Goal: Task Accomplishment & Management: Use online tool/utility

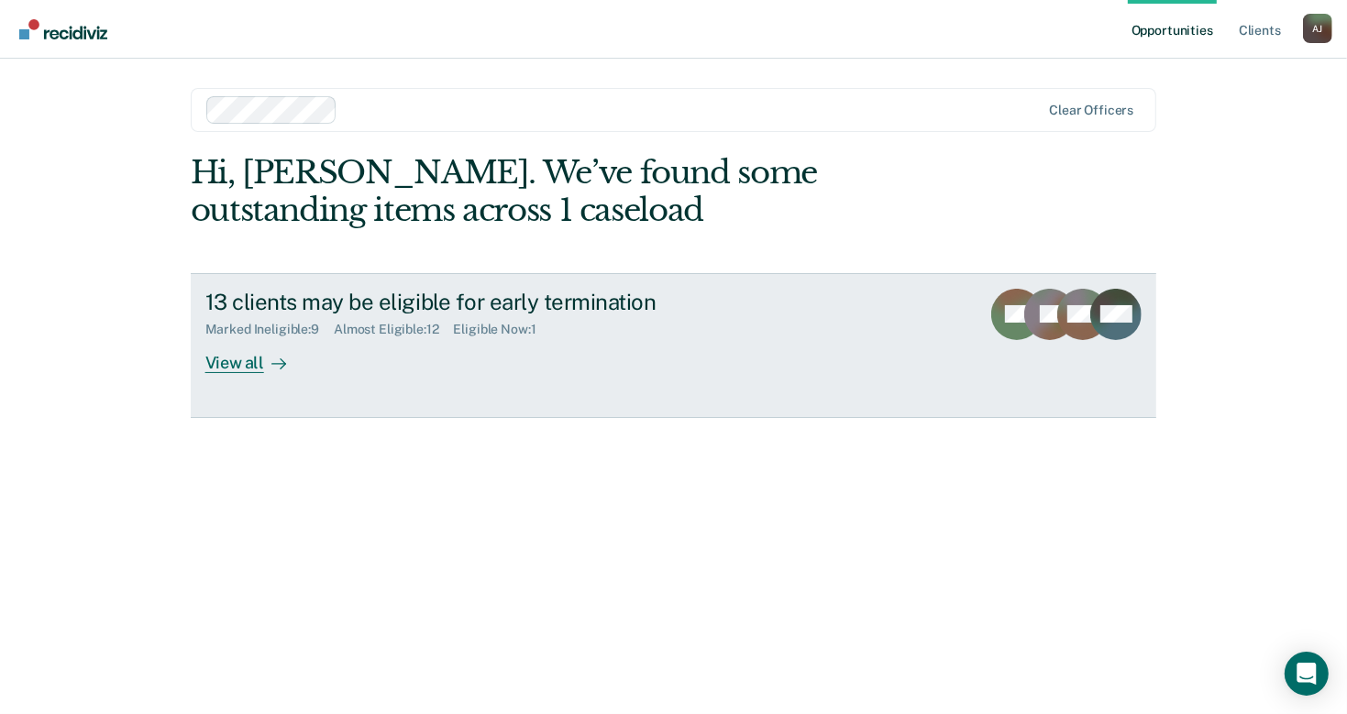
click at [235, 350] on div "View all" at bounding box center [256, 355] width 103 height 36
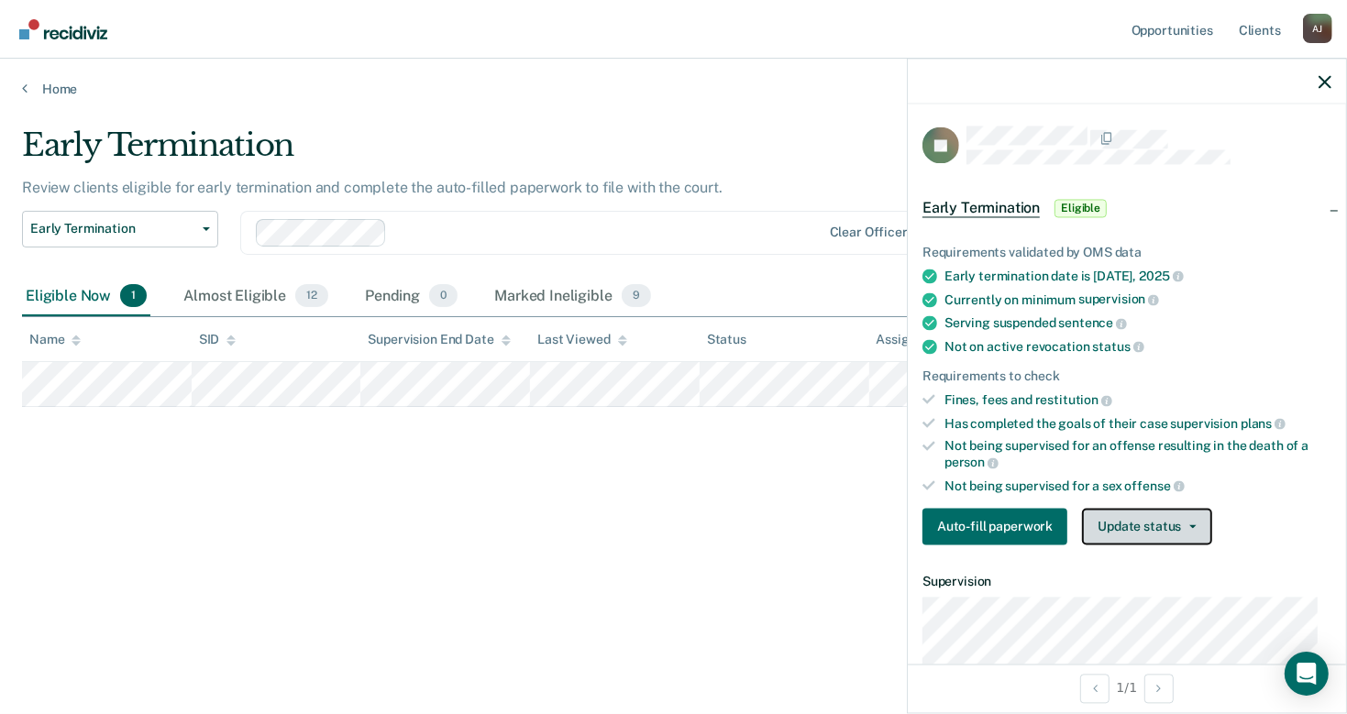
click at [1132, 522] on button "Update status" at bounding box center [1146, 527] width 129 height 37
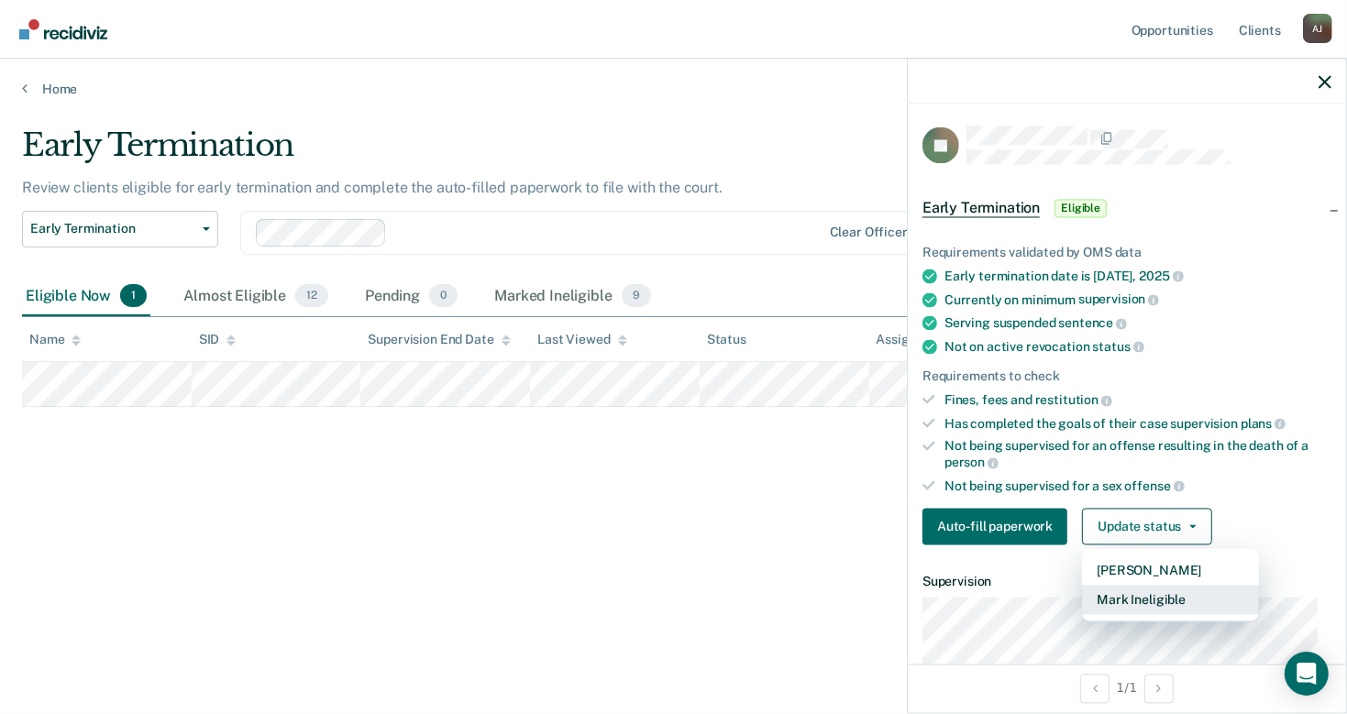
click at [1164, 593] on button "Mark Ineligible" at bounding box center [1170, 600] width 177 height 29
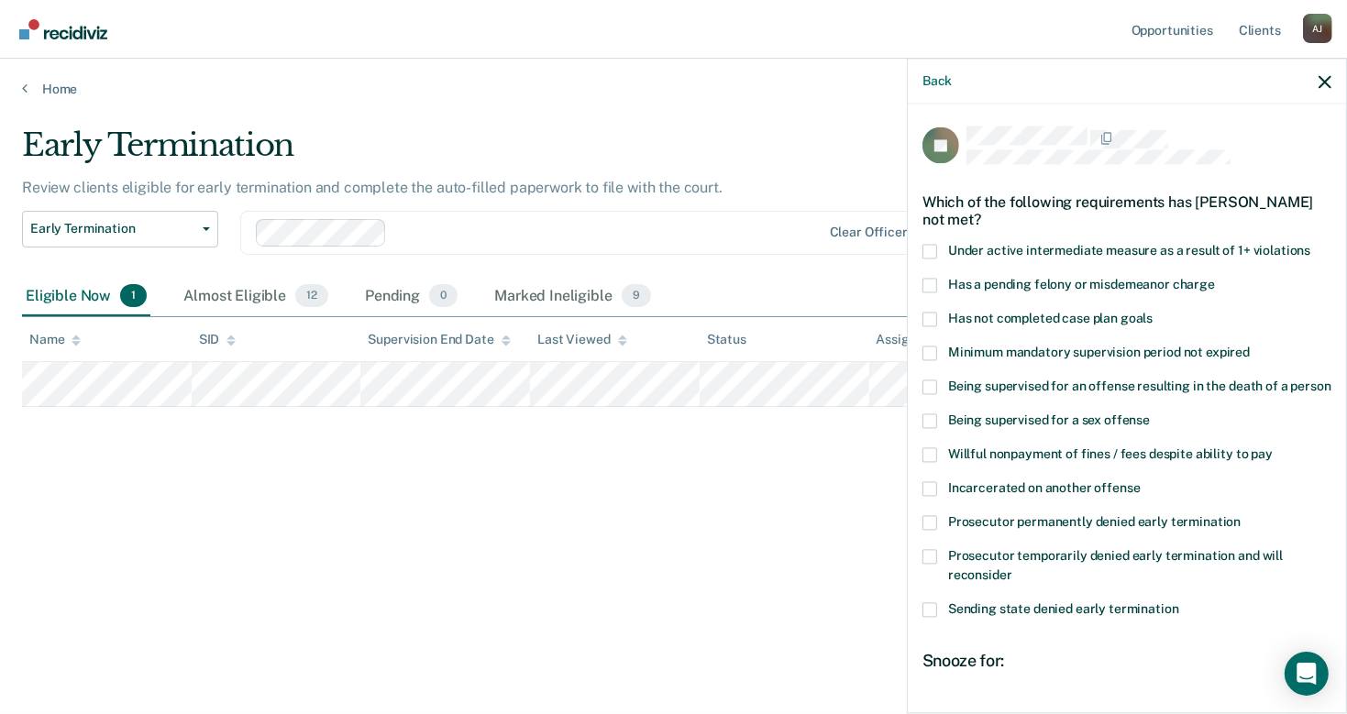
click at [931, 313] on span at bounding box center [929, 319] width 15 height 15
click at [1153, 312] on input "Has not completed case plan goals" at bounding box center [1153, 312] width 0 height 0
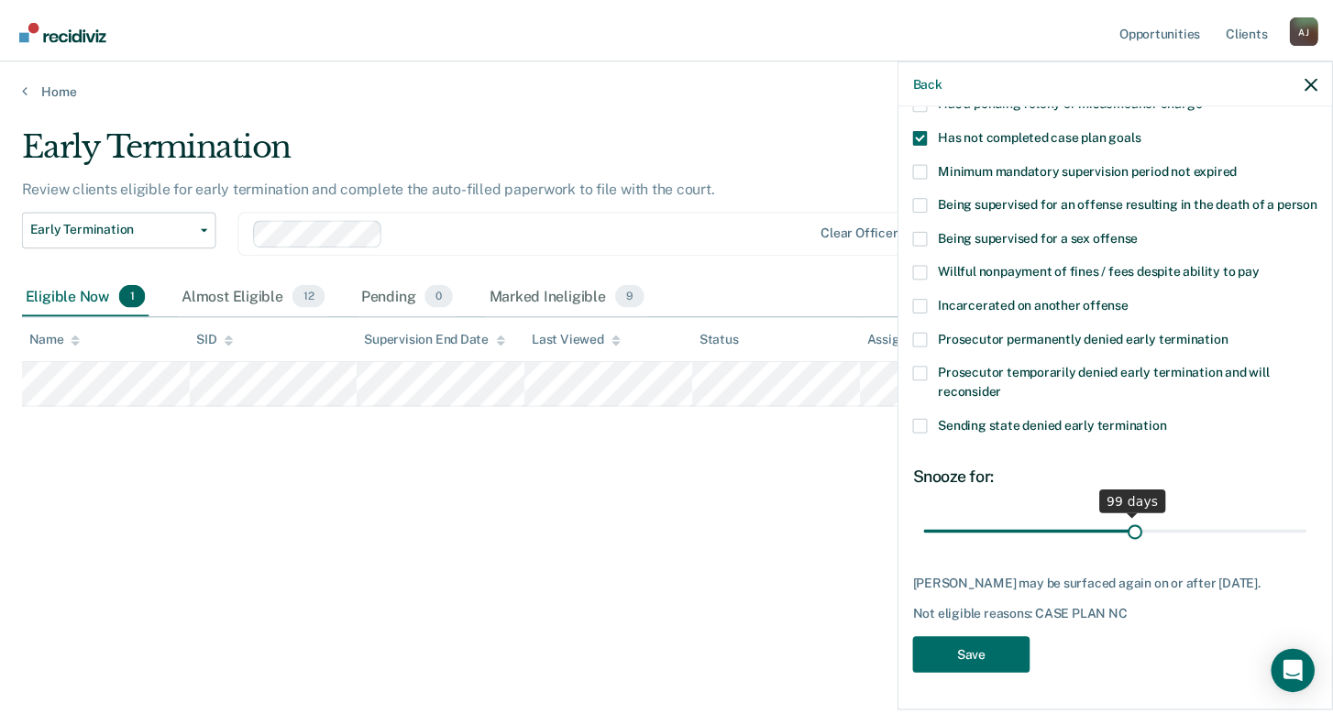
scroll to position [200, 0]
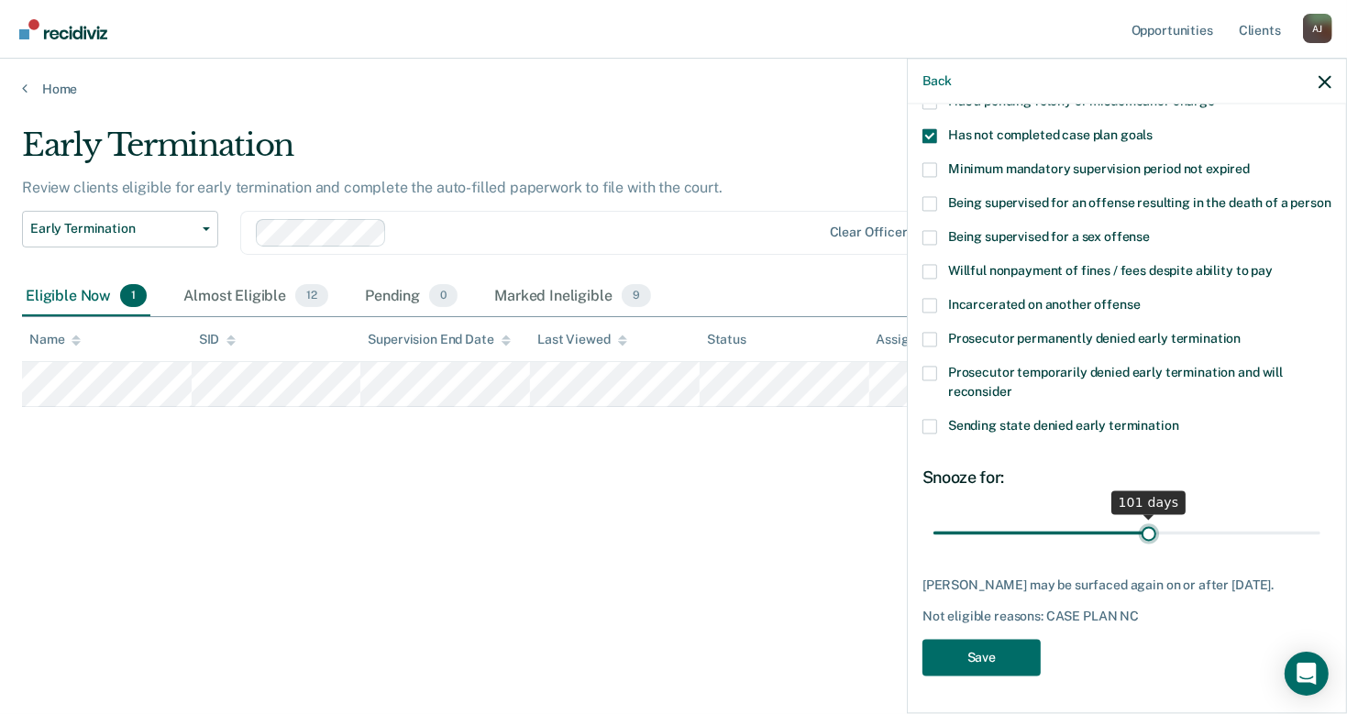
drag, startPoint x: 1000, startPoint y: 517, endPoint x: 1140, endPoint y: 517, distance: 139.4
type input "101"
click at [1140, 517] on input "range" at bounding box center [1126, 533] width 387 height 32
click at [989, 653] on button "Save" at bounding box center [981, 658] width 118 height 38
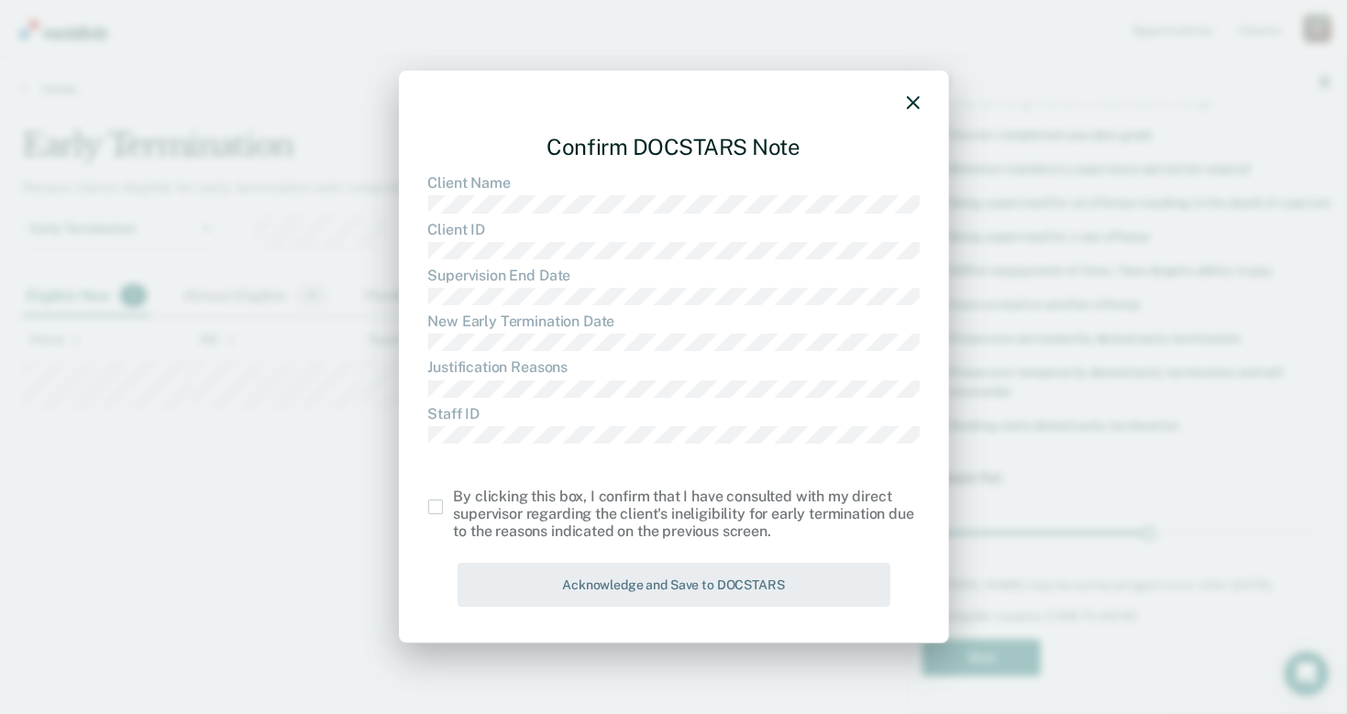
drag, startPoint x: 433, startPoint y: 508, endPoint x: 441, endPoint y: 513, distance: 9.4
click at [436, 510] on span at bounding box center [435, 507] width 15 height 15
click at [454, 500] on input "checkbox" at bounding box center [454, 500] width 0 height 0
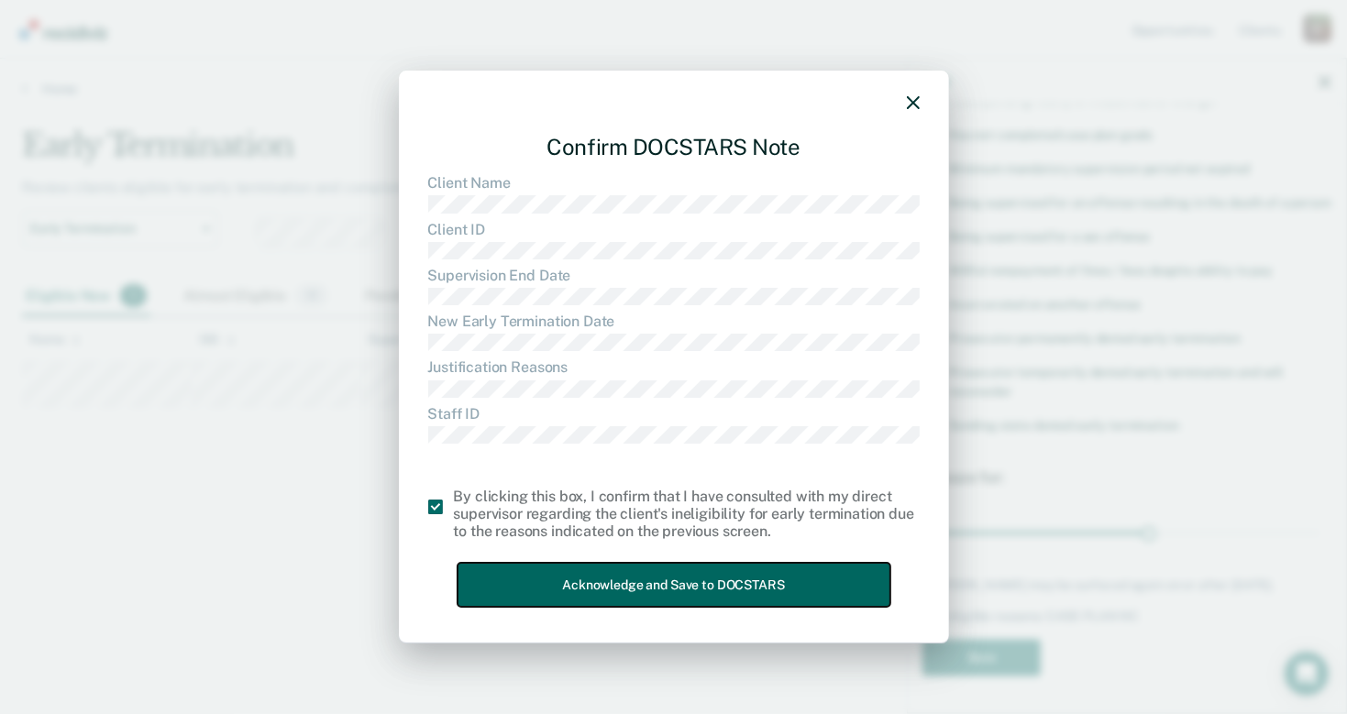
click at [570, 573] on button "Acknowledge and Save to DOCSTARS" at bounding box center [674, 585] width 433 height 45
